Goal: Task Accomplishment & Management: Use online tool/utility

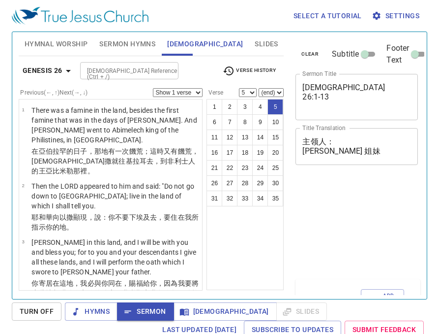
select select "5"
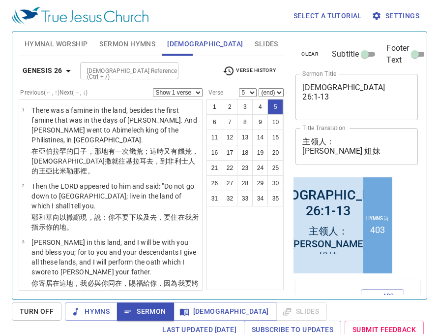
scroll to position [175, 0]
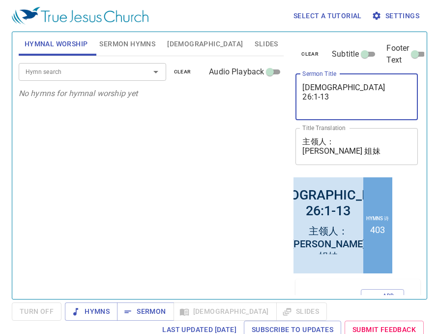
click at [333, 98] on textarea "[DEMOGRAPHIC_DATA] 26:1-13" at bounding box center [357, 97] width 109 height 28
type textarea "[DEMOGRAPHIC_DATA] 26:14-35"
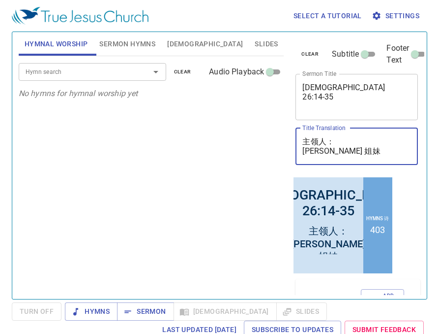
click at [340, 151] on textarea "主领人： 瑞洪 姐妹" at bounding box center [357, 146] width 109 height 19
type textarea "主领人： 曹 弟兄"
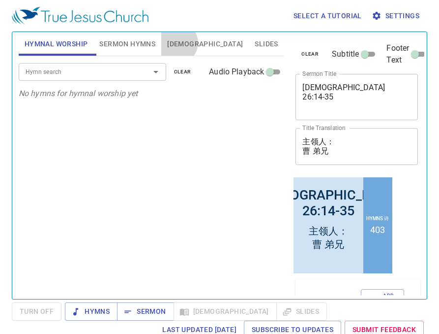
click at [178, 43] on span "[DEMOGRAPHIC_DATA]" at bounding box center [205, 44] width 76 height 12
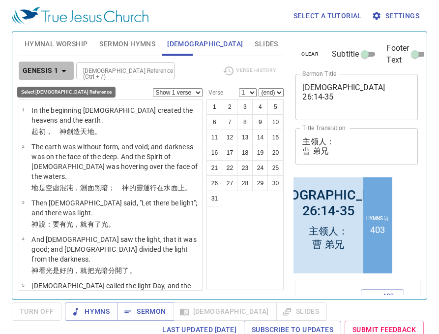
click at [63, 68] on icon "button" at bounding box center [64, 71] width 12 height 12
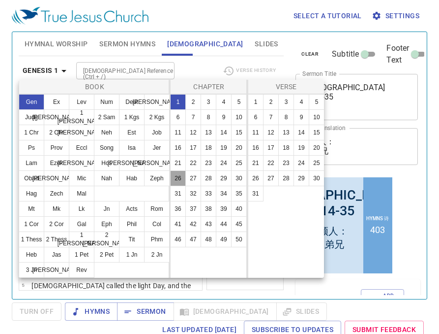
click at [179, 180] on button "26" at bounding box center [178, 178] width 16 height 16
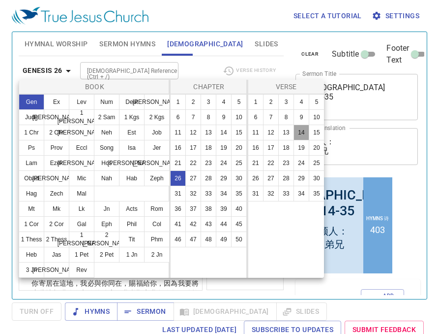
click at [304, 133] on button "14" at bounding box center [302, 133] width 16 height 16
select select "14"
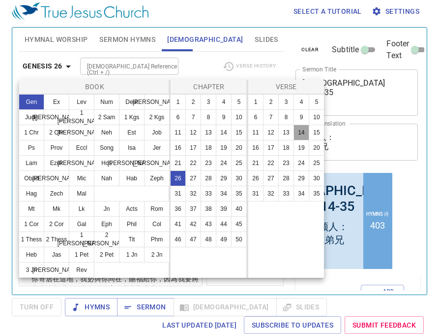
scroll to position [681, 0]
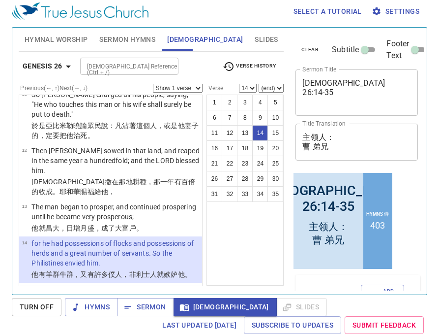
click at [75, 40] on span "Hymnal Worship" at bounding box center [56, 39] width 63 height 12
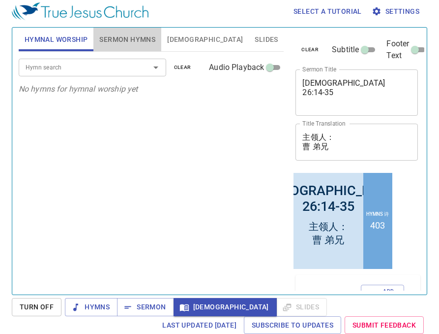
click at [111, 41] on span "Sermon Hymns" at bounding box center [127, 39] width 56 height 12
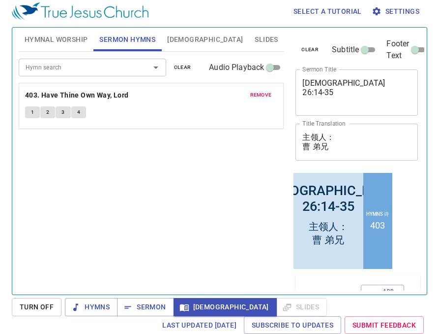
click at [257, 95] on span "remove" at bounding box center [262, 95] width 22 height 9
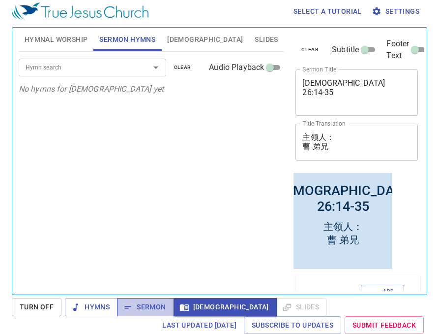
click at [150, 306] on span "Sermon" at bounding box center [145, 307] width 41 height 12
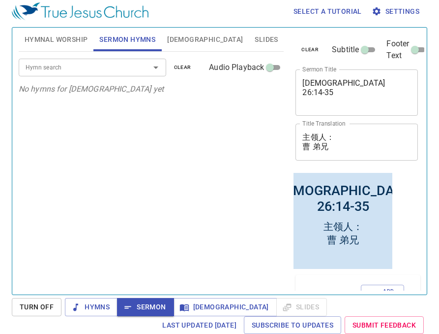
click at [209, 132] on div "Hymn search Hymn search clear Audio Playback No hymns for sermon yet" at bounding box center [152, 169] width 266 height 234
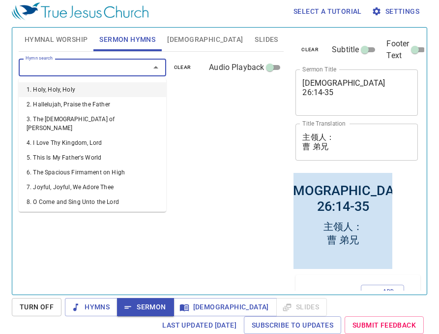
click at [114, 69] on input "Hymn search" at bounding box center [78, 67] width 113 height 11
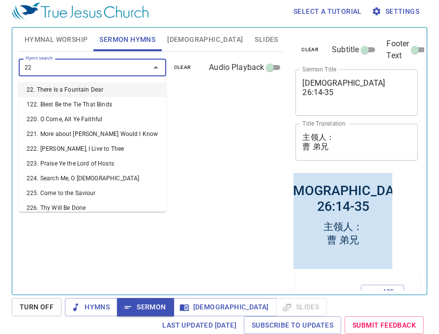
type input "228"
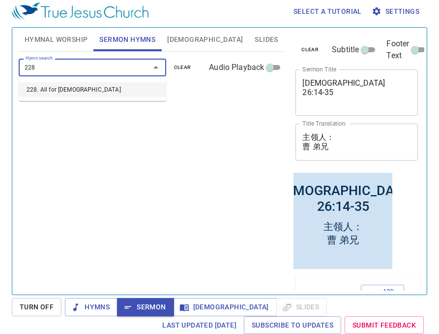
click at [110, 94] on li "228. All for [DEMOGRAPHIC_DATA]" at bounding box center [93, 89] width 148 height 15
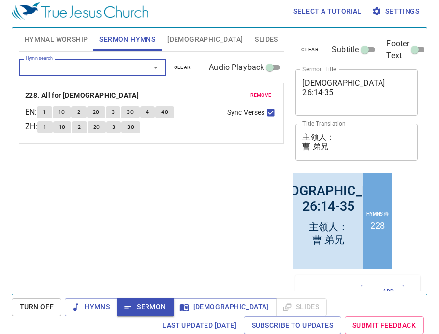
click at [43, 125] on button "1" at bounding box center [44, 127] width 15 height 12
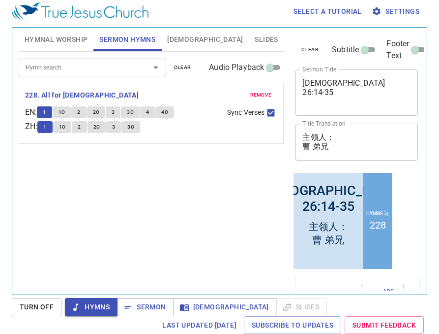
click at [69, 129] on button "1C" at bounding box center [62, 127] width 19 height 12
click at [100, 125] on span "2C" at bounding box center [97, 127] width 7 height 9
click at [115, 128] on span "3" at bounding box center [113, 127] width 3 height 9
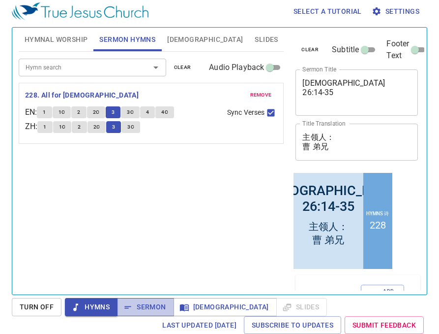
click at [145, 305] on span "Sermon" at bounding box center [145, 307] width 41 height 12
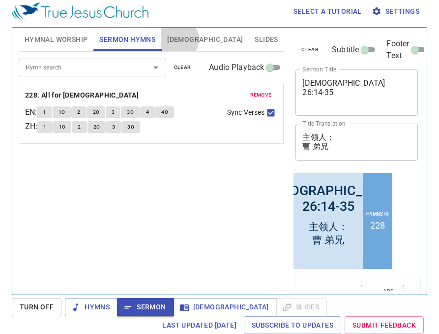
click at [179, 39] on span "[DEMOGRAPHIC_DATA]" at bounding box center [205, 39] width 76 height 12
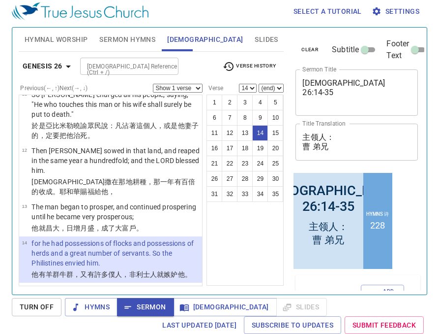
click at [133, 238] on p "for he had possessions of flocks and possessions of herds and a great number of…" at bounding box center [115, 253] width 168 height 30
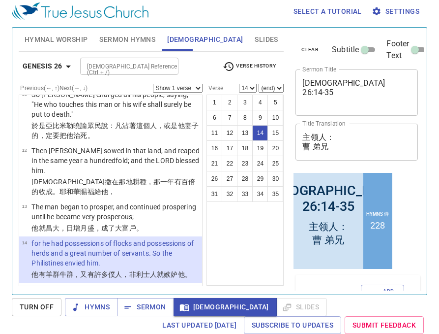
click at [133, 238] on p "for he had possessions of flocks and possessions of herds and a great number of…" at bounding box center [115, 253] width 168 height 30
click at [76, 284] on p "Now the [DEMOGRAPHIC_DATA] had stopped up all the [PERSON_NAME] which his fathe…" at bounding box center [115, 303] width 168 height 39
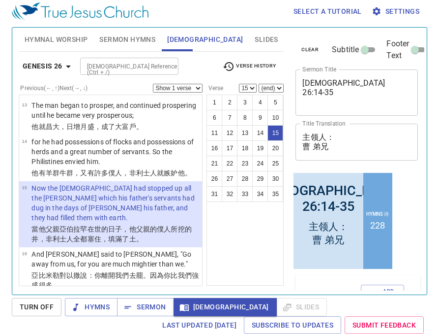
scroll to position [785, 0]
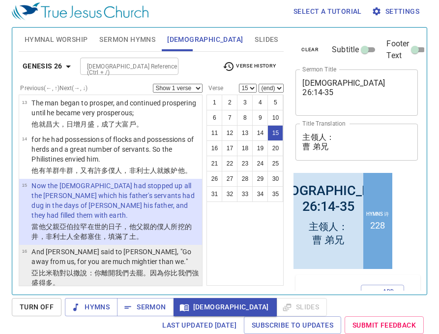
click at [98, 269] on wh559 "：你離開我們去 罷。因為你比我們強盛 得多 。" at bounding box center [114, 278] width 167 height 18
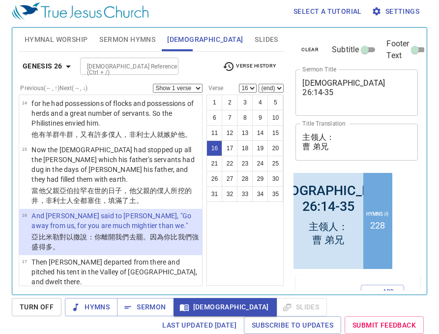
scroll to position [829, 0]
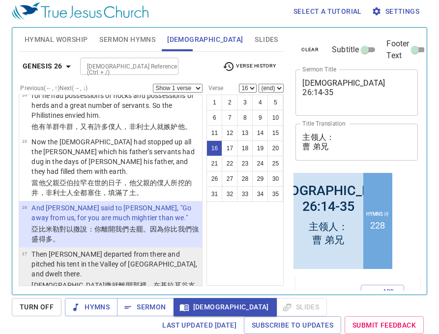
click at [115, 281] on wh1642 "谷 支搭帳棚 ，住 在那裡 。" at bounding box center [113, 290] width 164 height 18
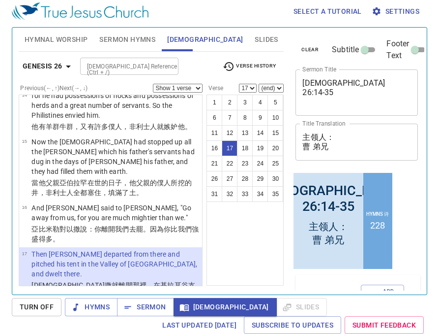
scroll to position [835, 0]
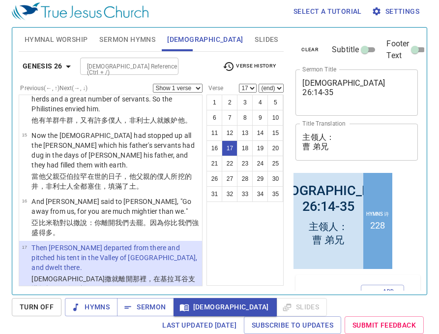
click at [109, 299] on p "And [PERSON_NAME] dug again the [PERSON_NAME] of water which they had dug in th…" at bounding box center [115, 328] width 168 height 59
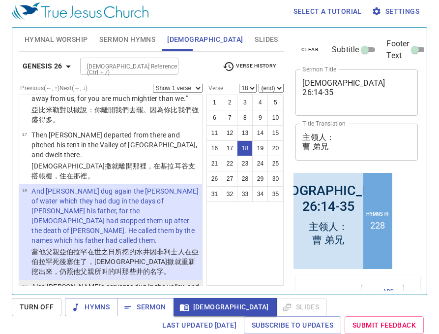
scroll to position [953, 0]
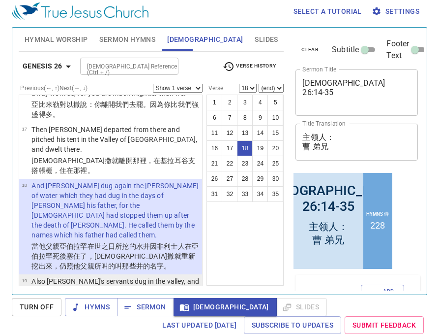
click at [104, 298] on wh2658 "井，便得 了一口活 水 井 。" at bounding box center [113, 307] width 164 height 18
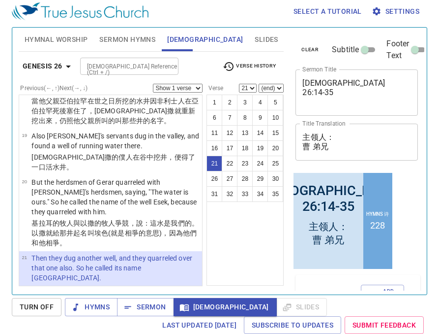
scroll to position [1096, 0]
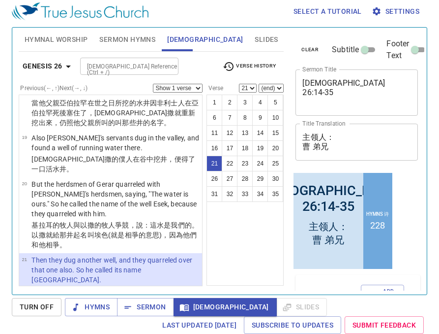
click at [145, 311] on p "And he moved from there and dug another well, and they did not quarrel over it.…" at bounding box center [115, 330] width 168 height 39
select select "22"
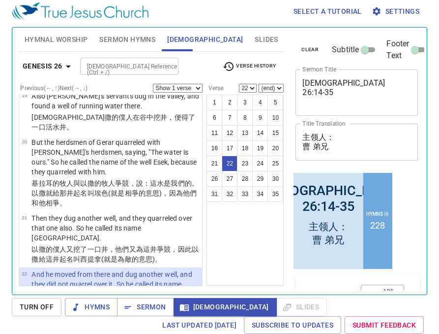
scroll to position [1145, 0]
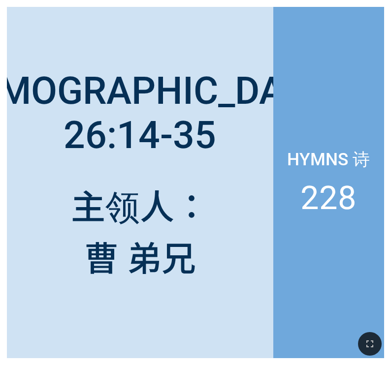
click at [152, 314] on div at bounding box center [195, 344] width 391 height 42
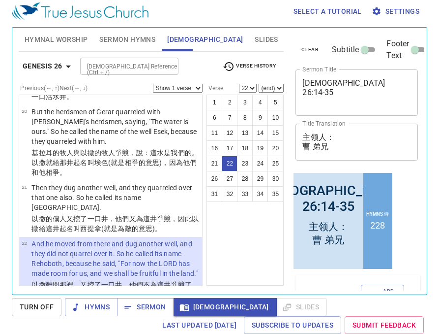
scroll to position [1172, 0]
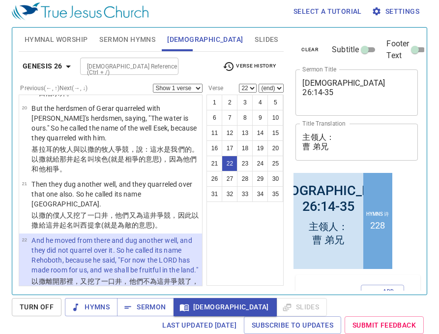
click at [149, 322] on p "以撒從那裡上 別是巴 去。" at bounding box center [113, 327] width 165 height 10
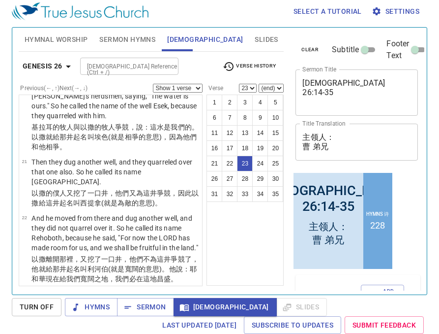
scroll to position [1200, 0]
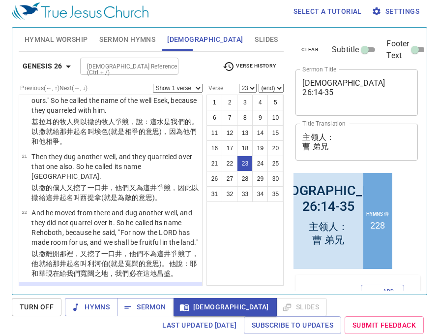
click at [151, 310] on p "And the LORD appeared to him the same night and said, "I am the [DEMOGRAPHIC_DA…" at bounding box center [115, 334] width 168 height 49
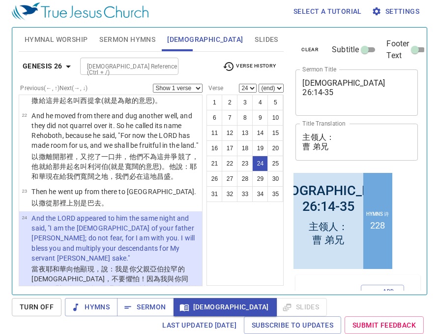
scroll to position [1298, 0]
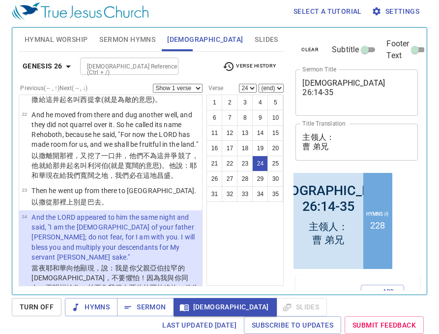
select select "25"
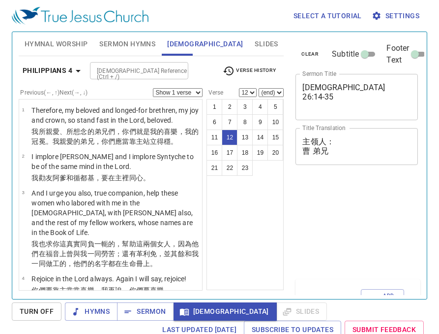
select select "12"
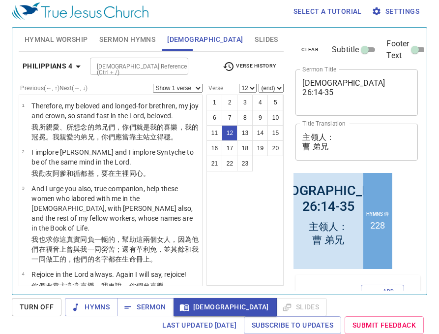
scroll to position [539, 0]
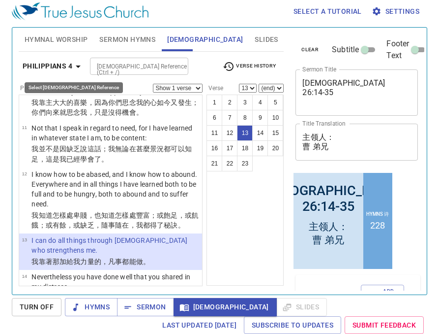
click at [80, 67] on icon "button" at bounding box center [78, 67] width 12 height 12
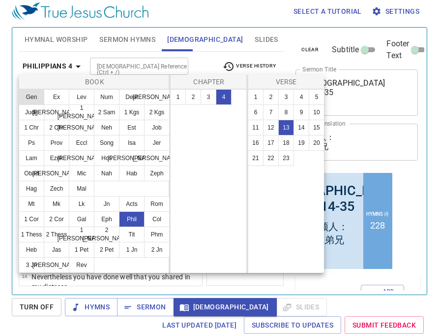
click at [35, 98] on button "Gen" at bounding box center [32, 97] width 26 height 16
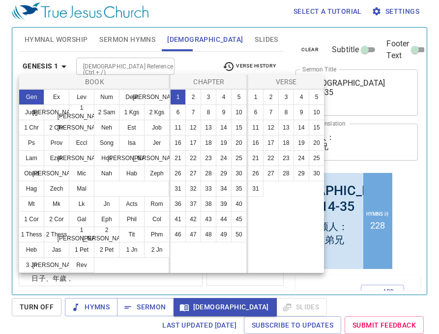
scroll to position [0, 0]
click at [177, 175] on button "26" at bounding box center [178, 173] width 16 height 16
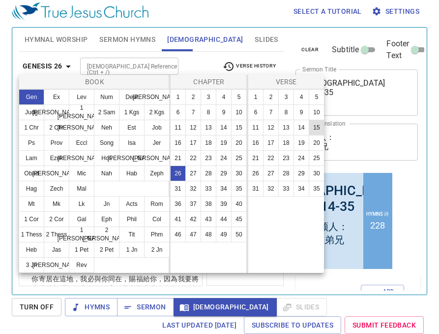
click at [316, 129] on button "15" at bounding box center [317, 128] width 16 height 16
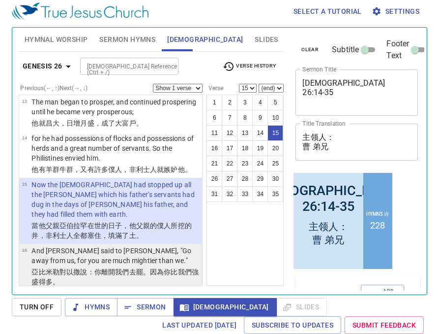
scroll to position [789, 0]
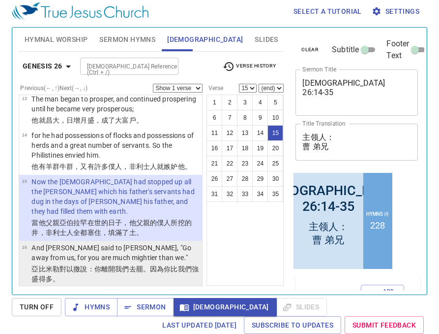
click at [164, 265] on wh3212 "罷。因為你比我們強盛 得多 。" at bounding box center [114, 274] width 167 height 18
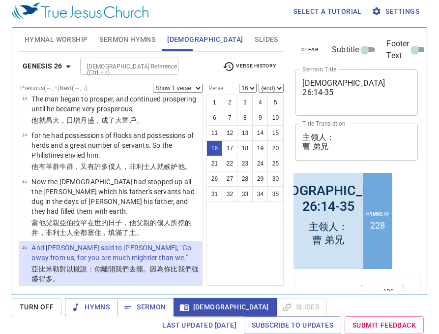
click at [94, 331] on wh3427 "在那裡 。" at bounding box center [80, 335] width 28 height 8
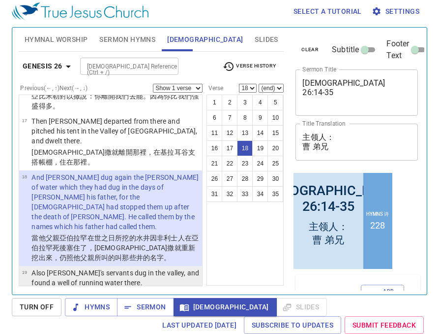
scroll to position [971, 0]
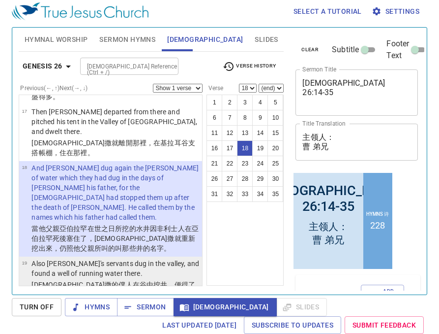
click at [140, 281] on wh4672 "了一口活 水 井 。" at bounding box center [113, 290] width 164 height 18
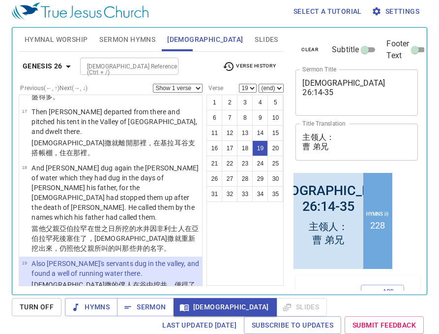
click at [155, 305] on p "But the herdsmen of Gerar quarreled with [PERSON_NAME]'s herdsmen, saying, "The…" at bounding box center [115, 324] width 168 height 39
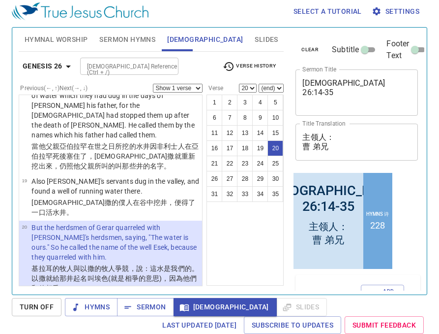
scroll to position [1055, 0]
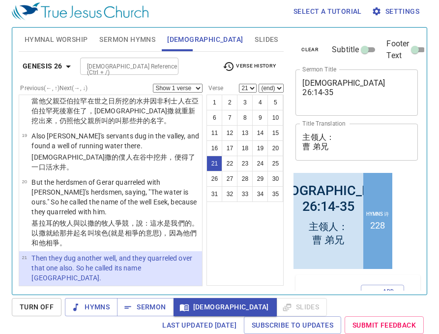
scroll to position [1102, 0]
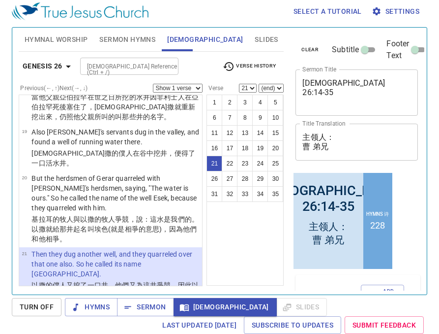
click at [153, 305] on p "And he moved from there and dug another well, and they did not quarrel over it.…" at bounding box center [115, 324] width 168 height 39
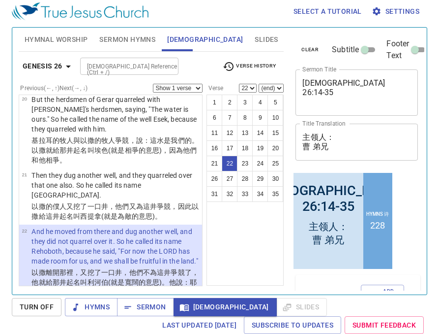
scroll to position [1185, 0]
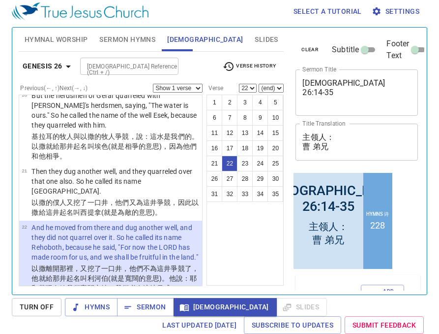
click at [154, 310] on p "以撒從那裡上 別是巴 去。" at bounding box center [113, 315] width 165 height 10
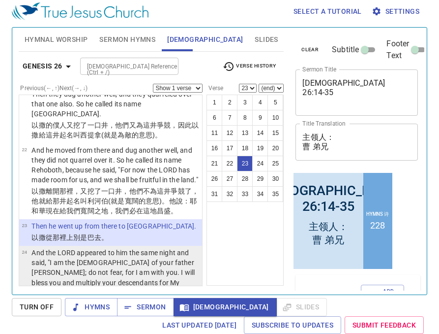
scroll to position [1264, 0]
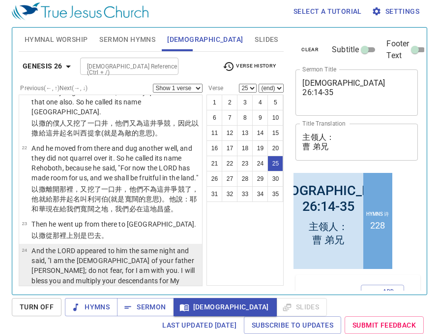
click at [144, 297] on wh559 "：我是你父親 亞伯拉罕 的　神 ，不要懼怕 ！因為我與你同在 ，要賜福 給你，並要為我僕人 亞伯拉罕 的緣故，使你的後裔 繁多 。" at bounding box center [114, 315] width 167 height 37
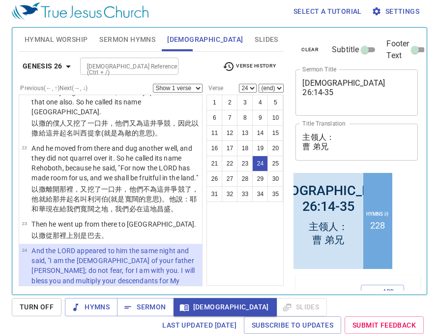
select select "25"
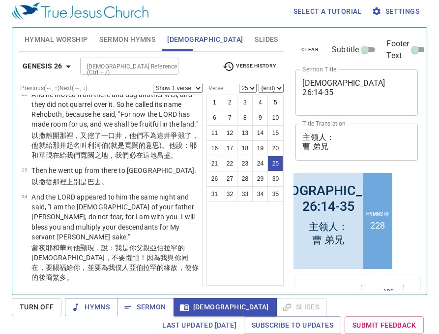
scroll to position [1319, 0]
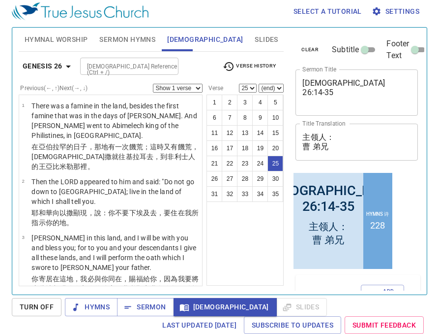
scroll to position [1319, 0]
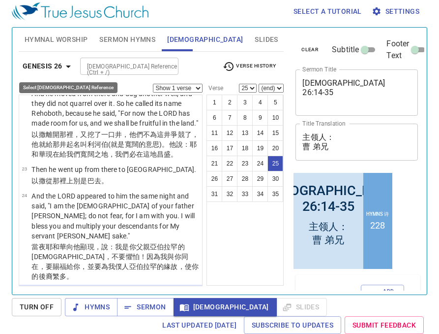
click at [68, 67] on icon "button" at bounding box center [69, 67] width 12 height 12
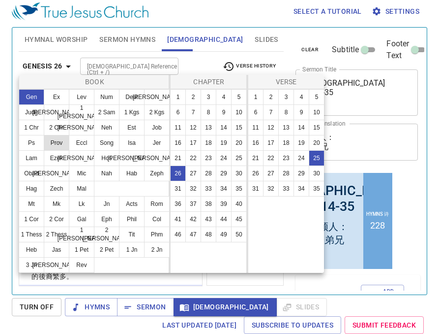
click at [59, 142] on button "Prov" at bounding box center [57, 143] width 26 height 16
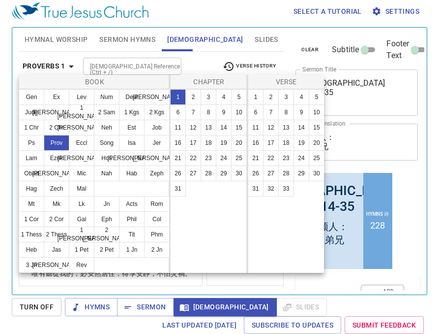
scroll to position [0, 0]
click at [223, 128] on button "14" at bounding box center [224, 128] width 16 height 16
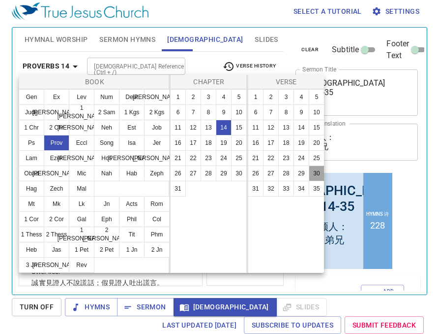
click at [318, 172] on button "30" at bounding box center [317, 173] width 16 height 16
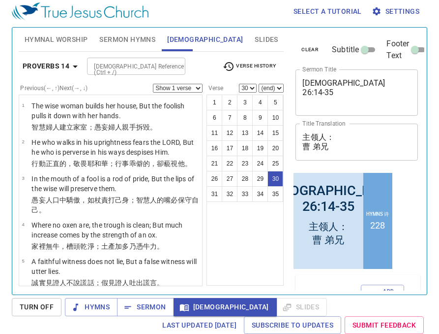
scroll to position [1033, 0]
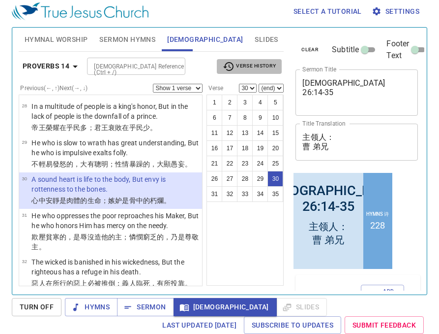
click at [254, 65] on span "Verse History" at bounding box center [249, 67] width 53 height 12
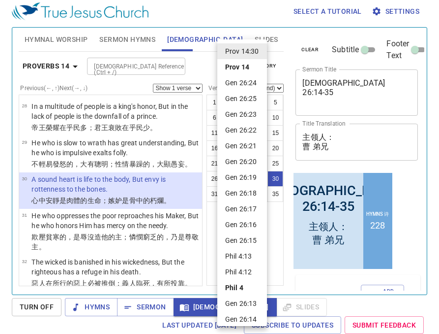
click at [75, 64] on div at bounding box center [219, 167] width 439 height 334
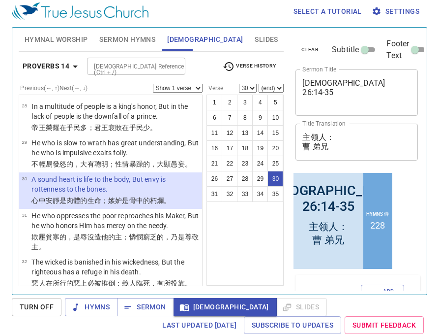
click at [75, 64] on icon "button" at bounding box center [75, 67] width 12 height 12
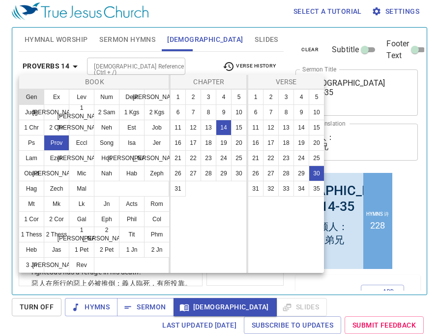
click at [28, 96] on button "Gen" at bounding box center [32, 97] width 26 height 16
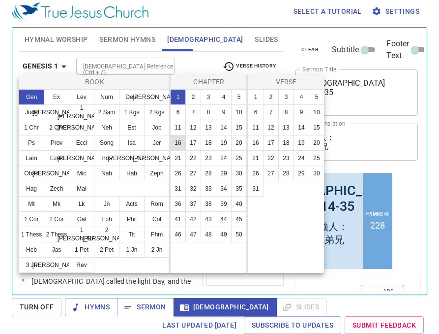
click at [179, 144] on button "16" at bounding box center [178, 143] width 16 height 16
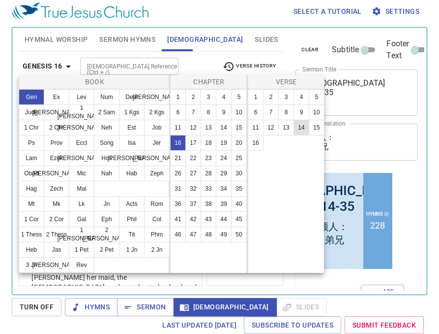
click at [302, 128] on button "14" at bounding box center [302, 128] width 16 height 16
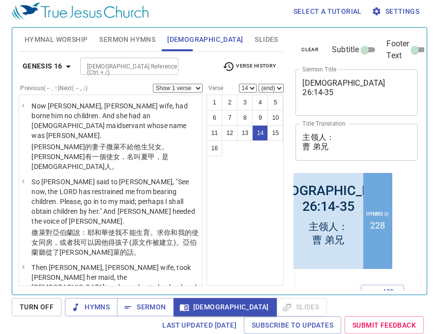
scroll to position [701, 0]
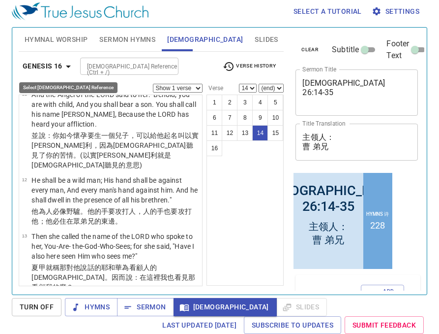
click at [69, 63] on icon "button" at bounding box center [69, 67] width 12 height 12
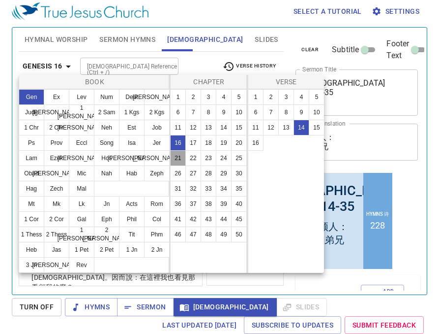
click at [177, 159] on button "21" at bounding box center [178, 158] width 16 height 16
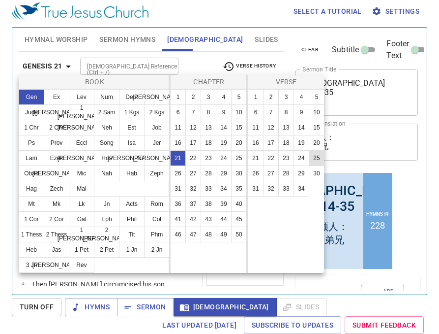
click at [317, 157] on button "25" at bounding box center [317, 158] width 16 height 16
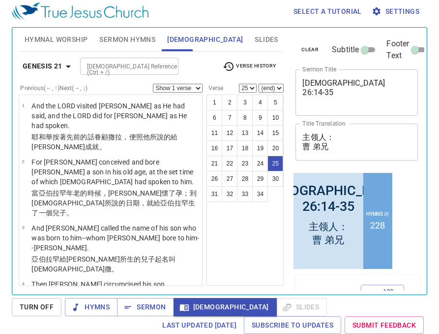
scroll to position [1190, 0]
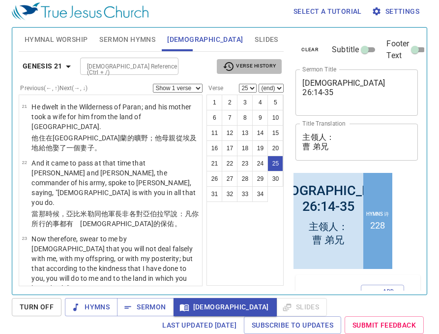
click at [249, 63] on span "Verse History" at bounding box center [249, 67] width 53 height 12
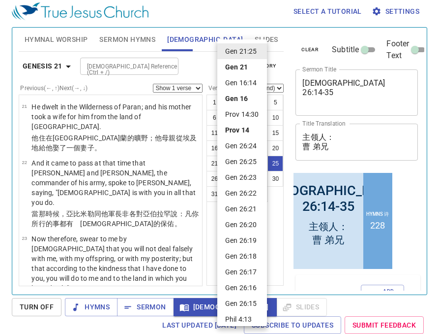
click at [250, 222] on li "Gen 26:20" at bounding box center [243, 225] width 50 height 16
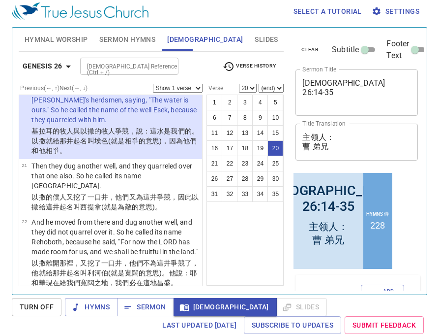
scroll to position [1013, 0]
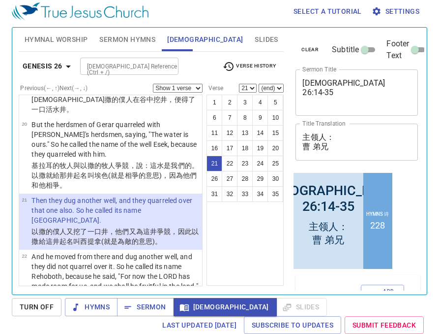
scroll to position [1160, 0]
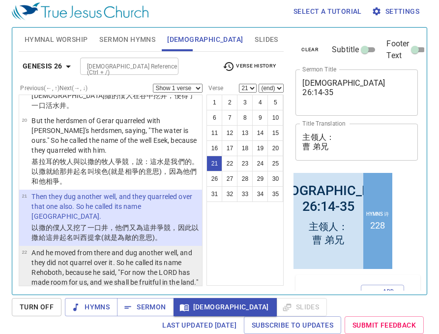
click at [66, 289] on wh7378 "了，他就給那井起名 叫 利河伯 (就是寬闊的意思)。他說 ：耶和華 現在 給我們寬闊之地 ，我們必在這地 昌盛 。" at bounding box center [114, 303] width 167 height 28
select select "22"
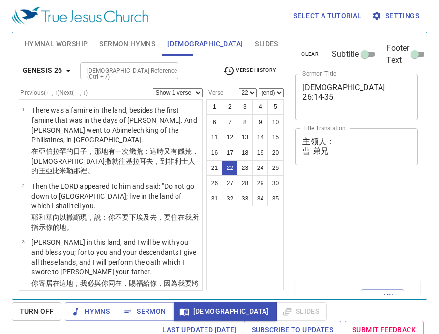
select select "22"
select select "26"
select select "19"
select select "35"
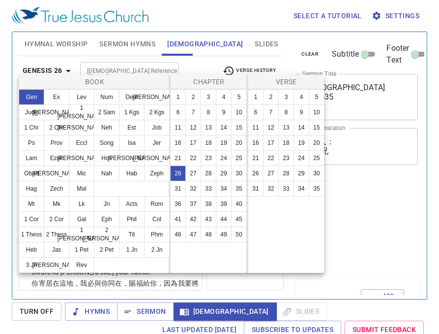
select select "9"
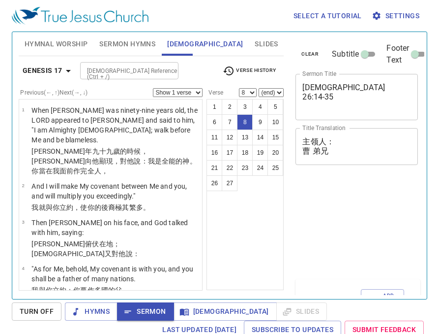
select select "8"
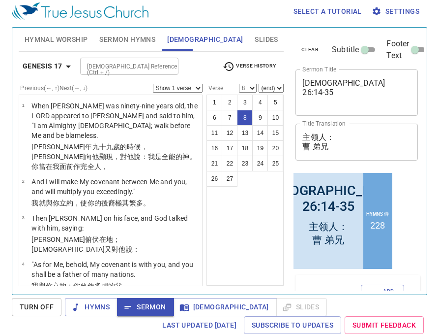
scroll to position [10, 0]
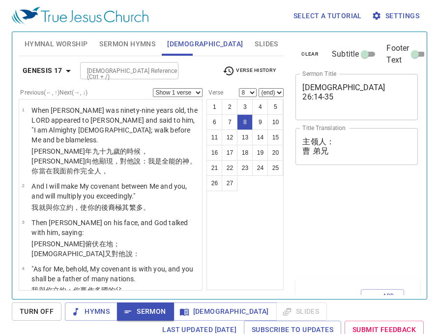
select select "8"
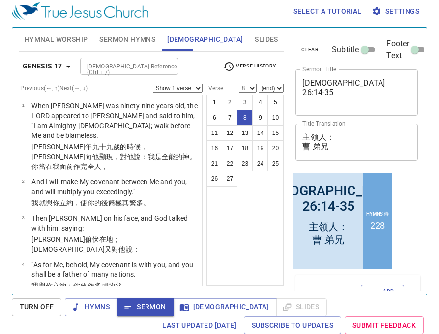
scroll to position [10, 0]
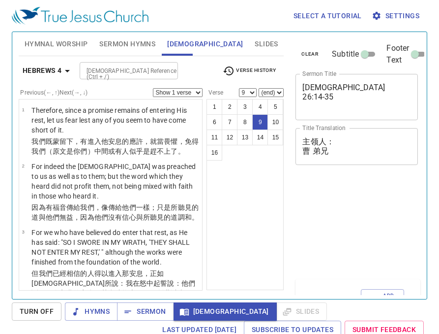
select select "9"
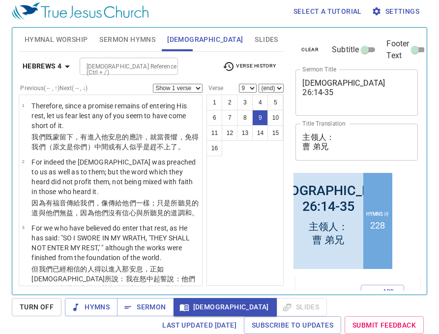
scroll to position [381, 0]
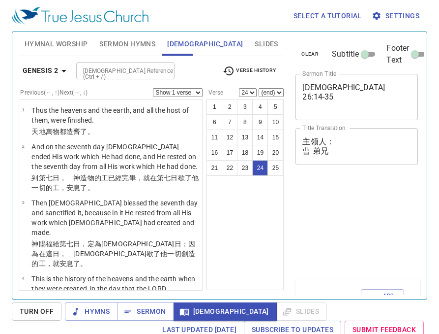
select select "24"
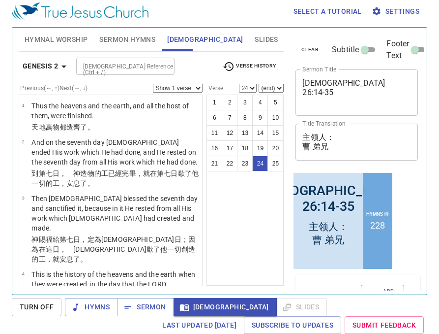
scroll to position [1102, 0]
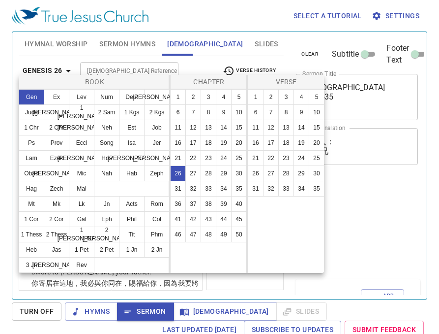
select select "5"
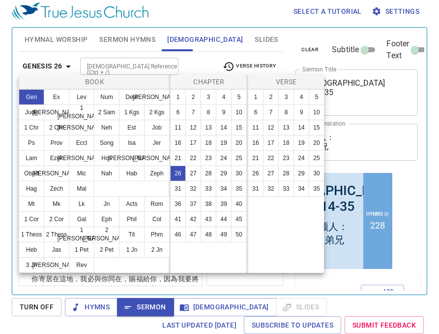
scroll to position [4, 0]
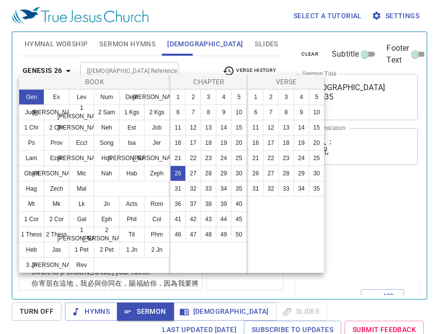
select select "5"
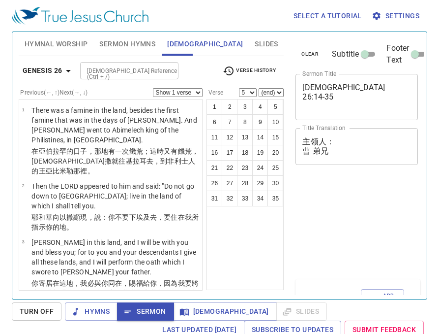
select select "5"
